Goal: Information Seeking & Learning: Learn about a topic

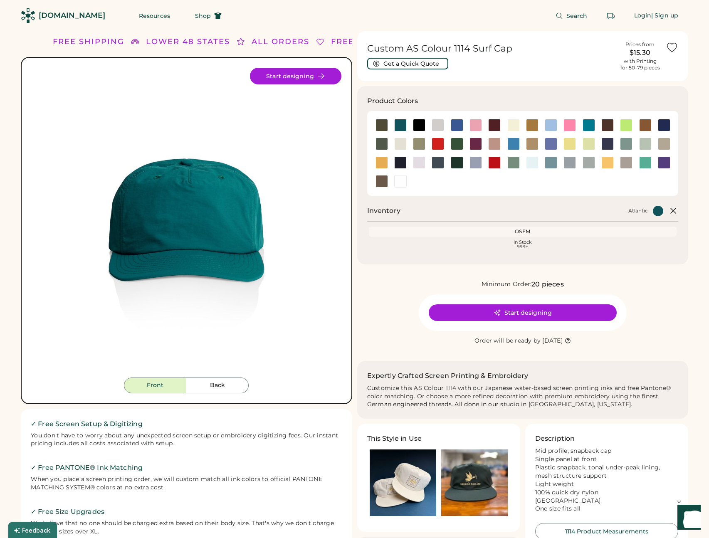
click at [672, 207] on icon at bounding box center [673, 211] width 10 height 10
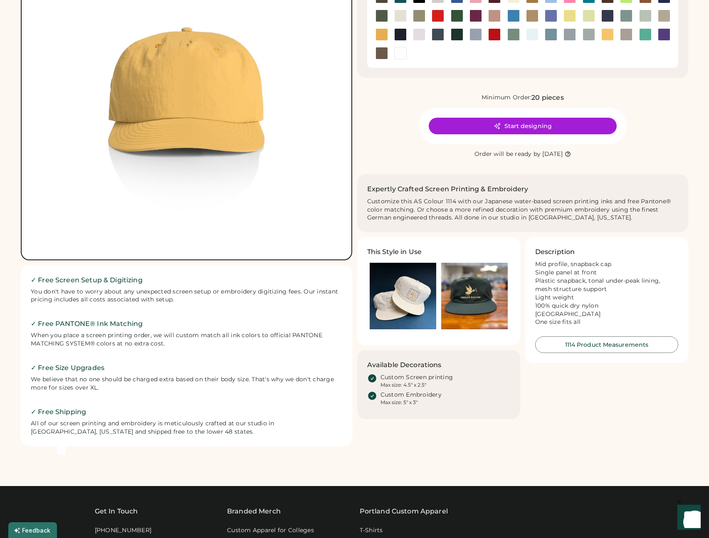
scroll to position [130, 0]
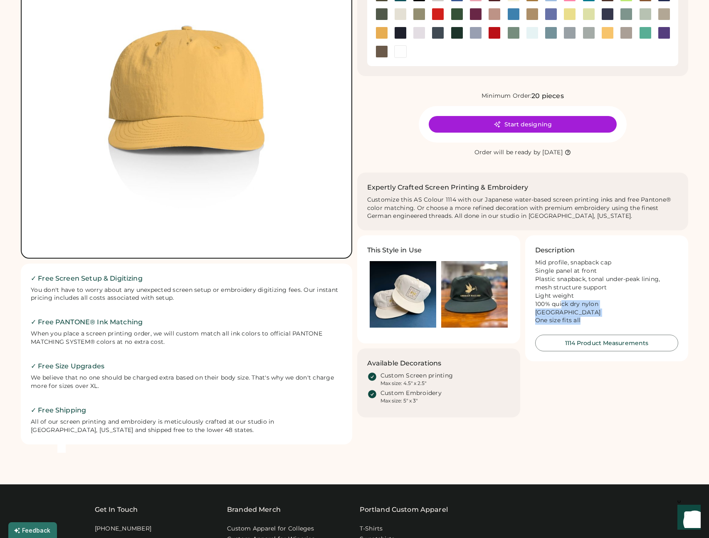
drag, startPoint x: 591, startPoint y: 321, endPoint x: 578, endPoint y: 305, distance: 20.1
click at [562, 299] on div "Mid profile, snapback cap Single panel at front Plastic snapback, tonal under-p…" at bounding box center [606, 292] width 143 height 66
click at [584, 306] on div "Mid profile, snapback cap Single panel at front Plastic snapback, tonal under-p…" at bounding box center [606, 292] width 143 height 66
drag, startPoint x: 603, startPoint y: 302, endPoint x: 556, endPoint y: 300, distance: 47.4
click at [556, 300] on div "Mid profile, snapback cap Single panel at front Plastic snapback, tonal under-p…" at bounding box center [606, 292] width 143 height 66
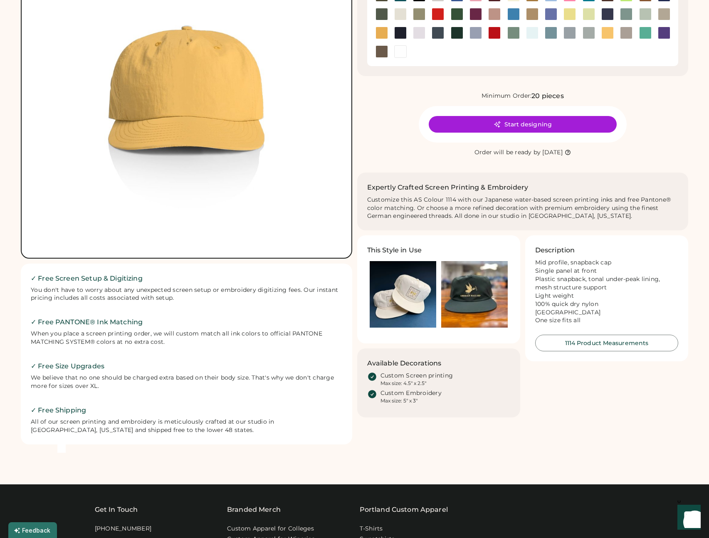
click at [657, 417] on div "This Style in Use Available Decorations Custom Screen printing Max size: 4.5" x…" at bounding box center [522, 326] width 331 height 182
